Goal: Navigation & Orientation: Find specific page/section

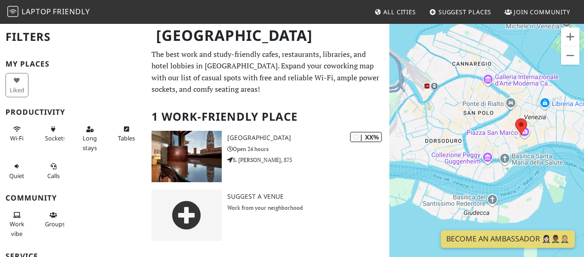
drag, startPoint x: 427, startPoint y: 116, endPoint x: 490, endPoint y: 144, distance: 68.7
click at [490, 144] on div "To navigate, press the arrow keys." at bounding box center [487, 151] width 195 height 257
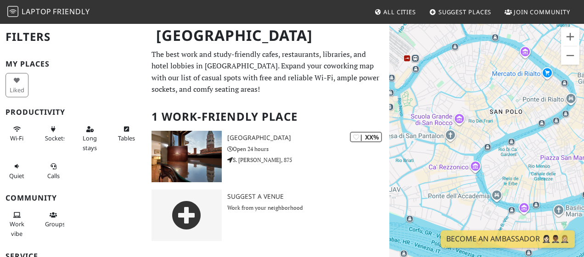
drag, startPoint x: 442, startPoint y: 146, endPoint x: 463, endPoint y: 188, distance: 47.5
click at [463, 188] on div "To navigate, press the arrow keys." at bounding box center [487, 151] width 195 height 257
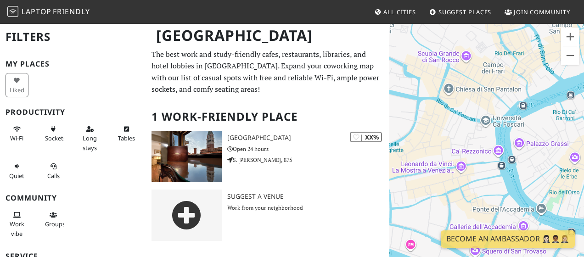
drag, startPoint x: 462, startPoint y: 192, endPoint x: 472, endPoint y: 191, distance: 10.2
click at [472, 191] on div "To navigate, press the arrow keys." at bounding box center [487, 151] width 195 height 257
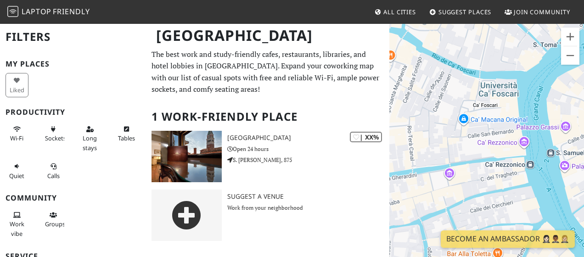
click at [509, 147] on div "To navigate, press the arrow keys." at bounding box center [487, 151] width 195 height 257
click at [507, 146] on div "To navigate, press the arrow keys." at bounding box center [487, 151] width 195 height 257
click at [500, 145] on div "To navigate, press the arrow keys." at bounding box center [487, 151] width 195 height 257
click at [525, 145] on div "To navigate, press the arrow keys." at bounding box center [487, 151] width 195 height 257
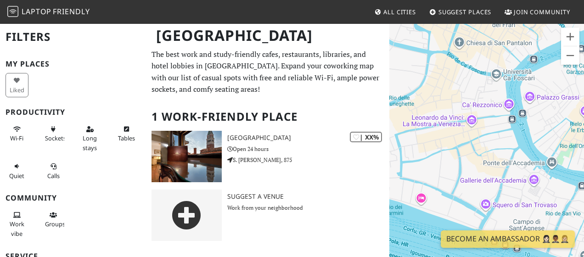
drag, startPoint x: 490, startPoint y: 174, endPoint x: 476, endPoint y: 138, distance: 38.6
click at [476, 138] on div "To navigate, press the arrow keys." at bounding box center [487, 151] width 195 height 257
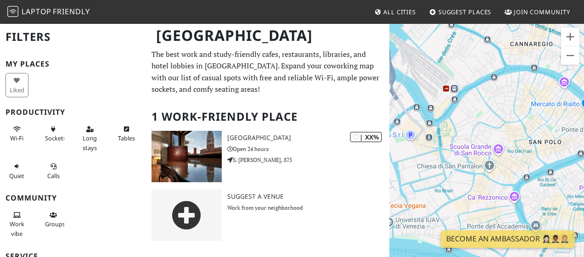
drag, startPoint x: 470, startPoint y: 99, endPoint x: 487, endPoint y: 187, distance: 88.9
click at [487, 187] on div "To navigate, press the arrow keys." at bounding box center [487, 151] width 195 height 257
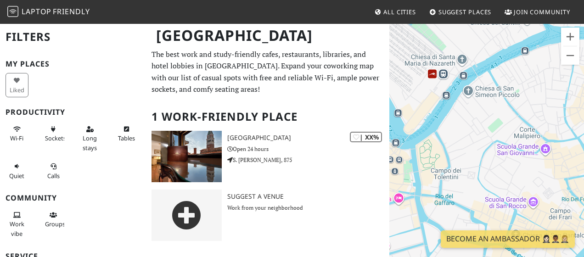
drag, startPoint x: 468, startPoint y: 119, endPoint x: 474, endPoint y: 146, distance: 27.3
click at [474, 146] on div "To navigate, press the arrow keys." at bounding box center [487, 151] width 195 height 257
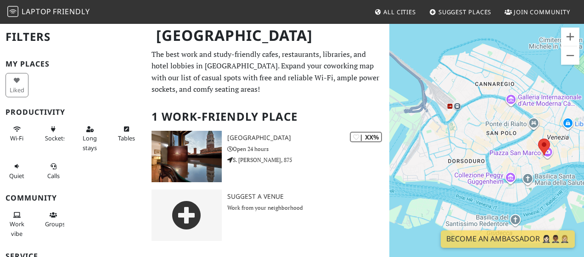
drag, startPoint x: 490, startPoint y: 156, endPoint x: 480, endPoint y: 133, distance: 24.7
click at [480, 133] on div "To navigate, press the arrow keys." at bounding box center [487, 151] width 195 height 257
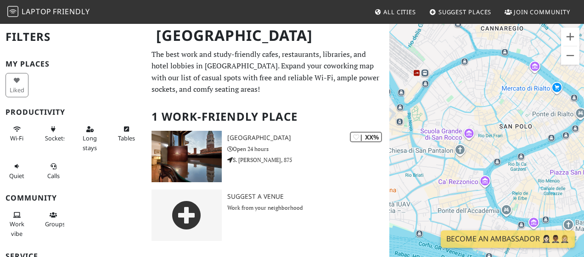
drag, startPoint x: 510, startPoint y: 138, endPoint x: 501, endPoint y: 131, distance: 11.9
click at [501, 131] on div "To navigate, press the arrow keys." at bounding box center [487, 151] width 195 height 257
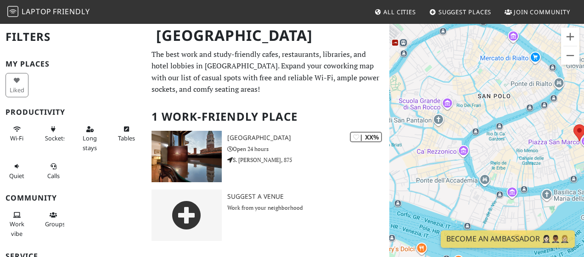
drag, startPoint x: 526, startPoint y: 163, endPoint x: 504, endPoint y: 132, distance: 38.0
click at [504, 132] on div "To navigate, press the arrow keys." at bounding box center [487, 151] width 195 height 257
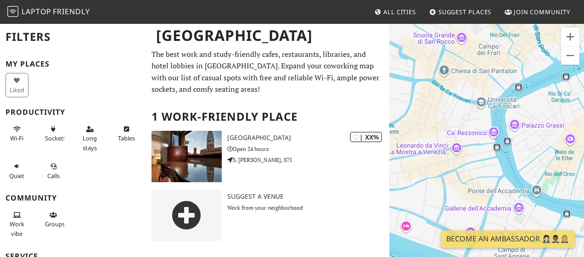
drag, startPoint x: 465, startPoint y: 182, endPoint x: 521, endPoint y: 164, distance: 59.0
click at [521, 164] on div "To navigate, press the arrow keys." at bounding box center [487, 151] width 195 height 257
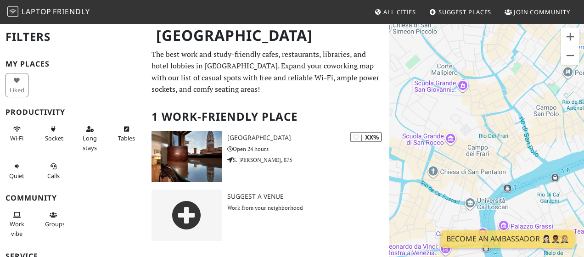
drag, startPoint x: 477, startPoint y: 117, endPoint x: 468, endPoint y: 221, distance: 103.8
click at [468, 221] on div "To navigate, press the arrow keys." at bounding box center [487, 151] width 195 height 257
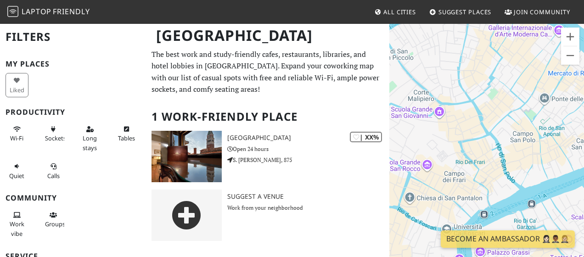
drag, startPoint x: 523, startPoint y: 125, endPoint x: 506, endPoint y: 92, distance: 37.0
click at [506, 92] on div "To navigate, press the arrow keys." at bounding box center [487, 151] width 195 height 257
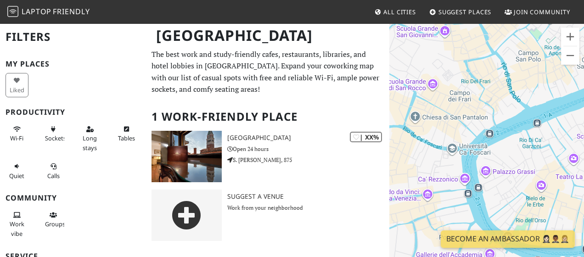
drag, startPoint x: 496, startPoint y: 160, endPoint x: 496, endPoint y: 85, distance: 75.4
click at [496, 85] on div "To navigate, press the arrow keys." at bounding box center [487, 151] width 195 height 257
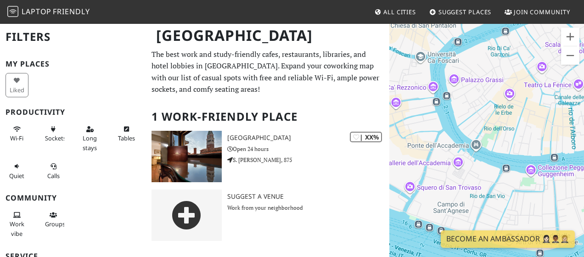
drag, startPoint x: 532, startPoint y: 198, endPoint x: 535, endPoint y: 206, distance: 7.9
click at [535, 206] on div "To navigate, press the arrow keys." at bounding box center [487, 151] width 195 height 257
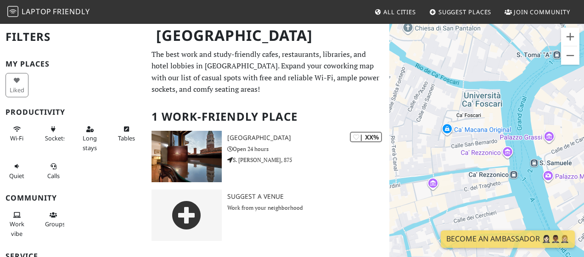
drag, startPoint x: 478, startPoint y: 119, endPoint x: 491, endPoint y: 210, distance: 91.9
click at [491, 210] on div "To navigate, press the arrow keys." at bounding box center [487, 151] width 195 height 257
